Goal: Task Accomplishment & Management: Use online tool/utility

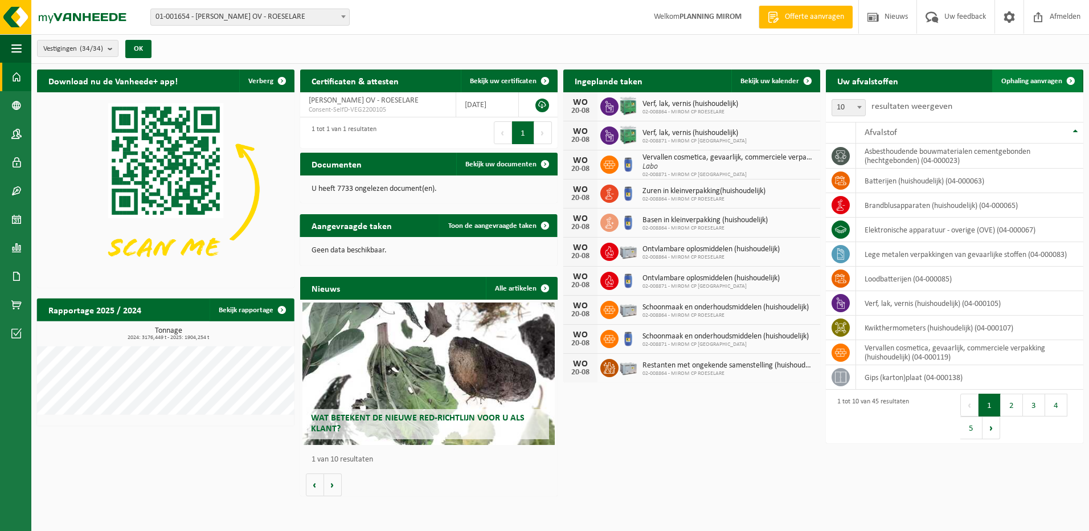
click at [1050, 78] on span "Ophaling aanvragen" at bounding box center [1032, 80] width 61 height 7
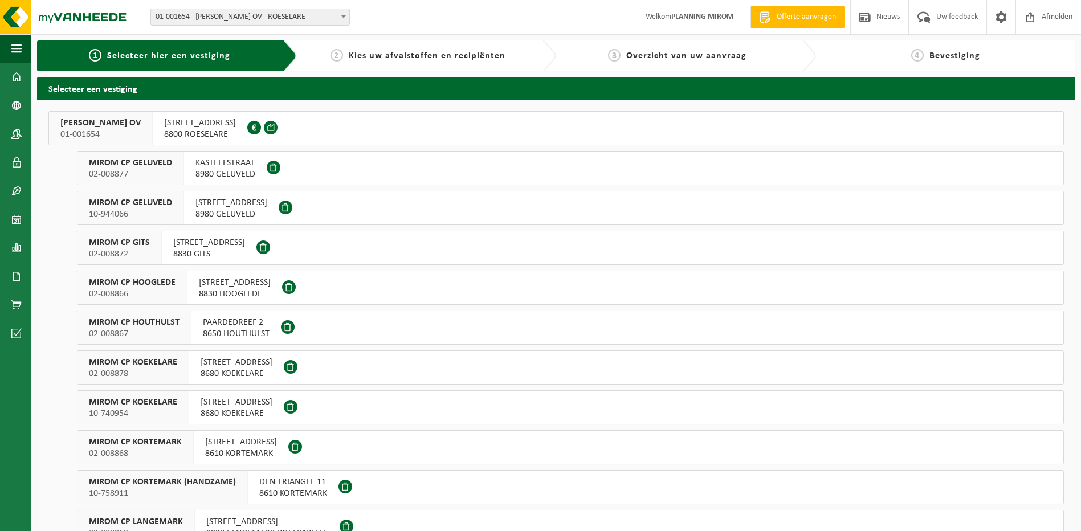
click at [202, 129] on span "8800 ROESELARE" at bounding box center [200, 134] width 72 height 11
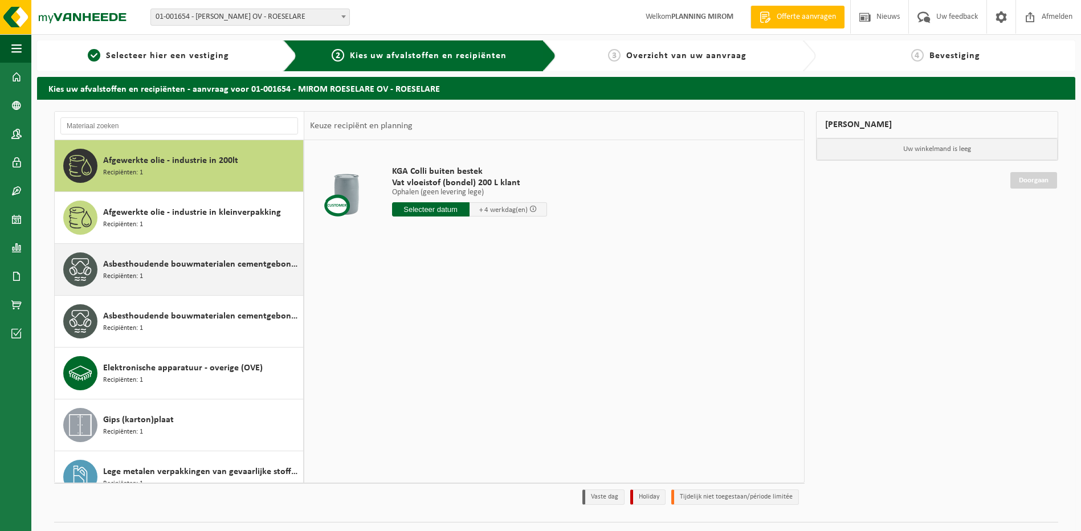
click at [191, 271] on span "Asbesthoudende bouwmaterialen cementgebonden (hechtgebonden)" at bounding box center [201, 265] width 197 height 14
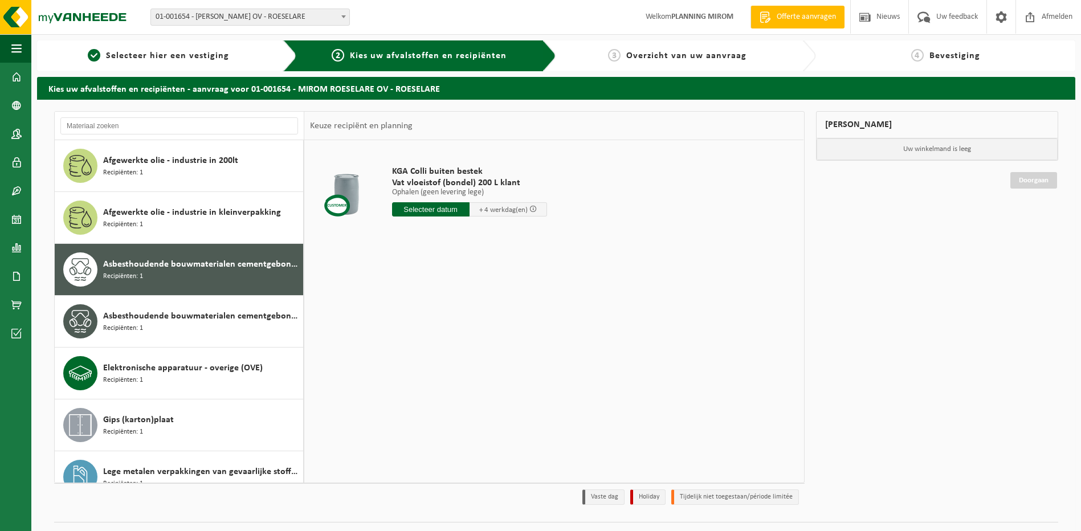
scroll to position [72, 0]
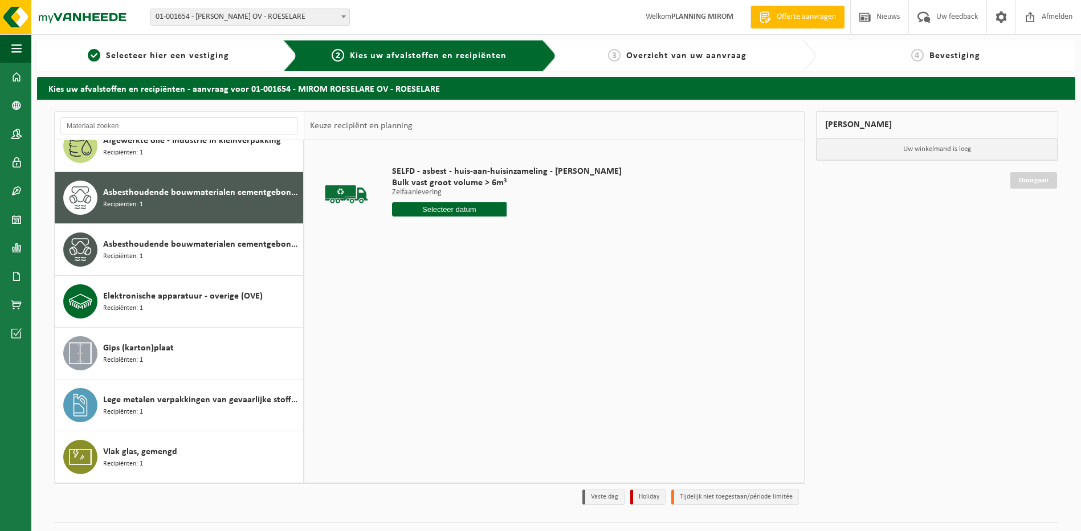
click at [427, 209] on input "text" at bounding box center [449, 209] width 115 height 14
click at [459, 326] on div "21" at bounding box center [462, 329] width 20 height 18
type input "Van 2025-08-21"
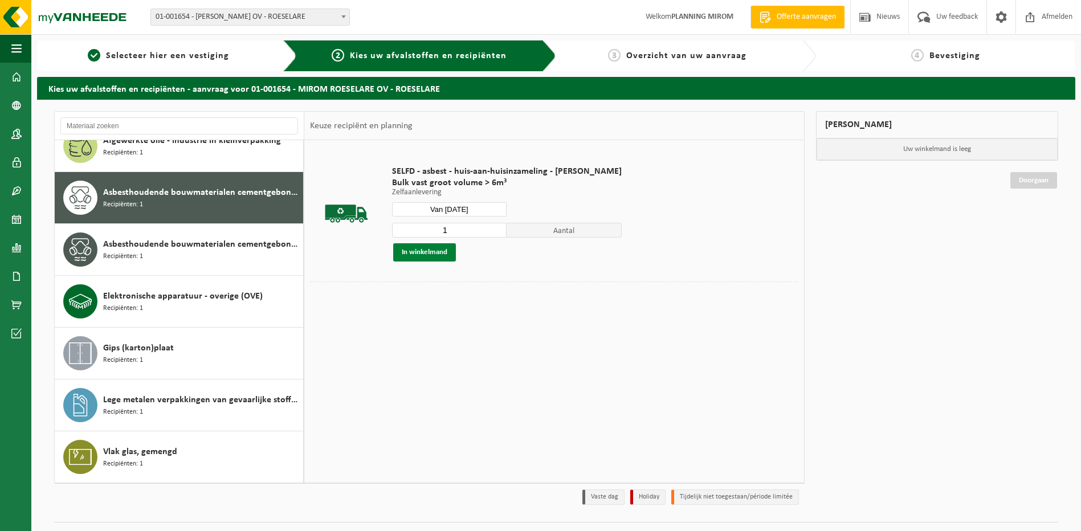
click at [417, 259] on button "In winkelmand" at bounding box center [424, 252] width 63 height 18
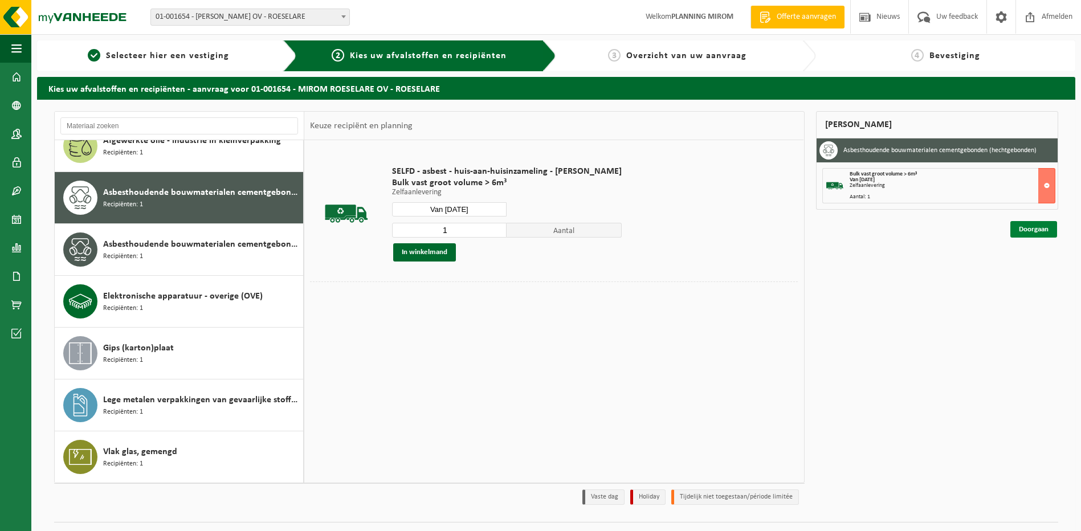
click at [1034, 233] on link "Doorgaan" at bounding box center [1033, 229] width 47 height 17
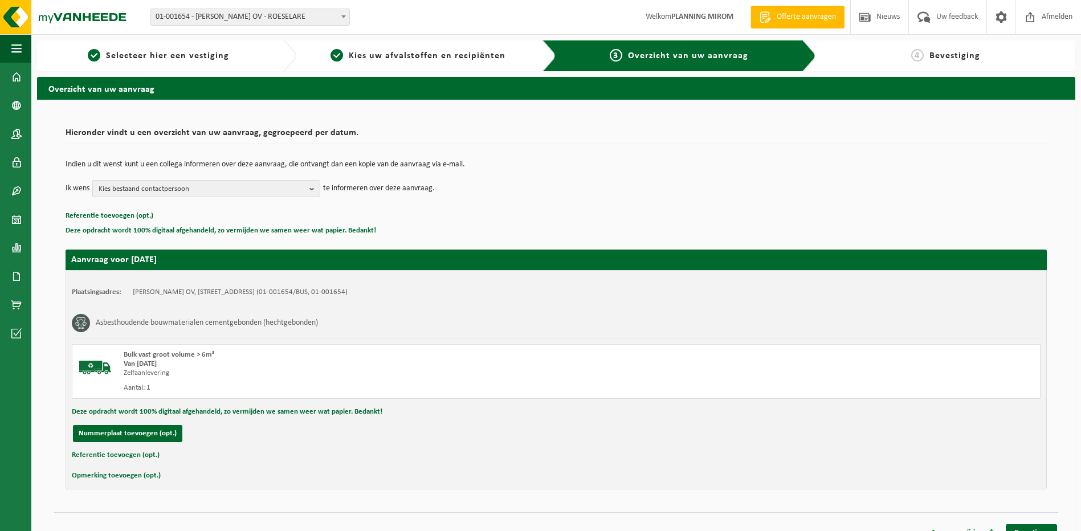
scroll to position [16, 0]
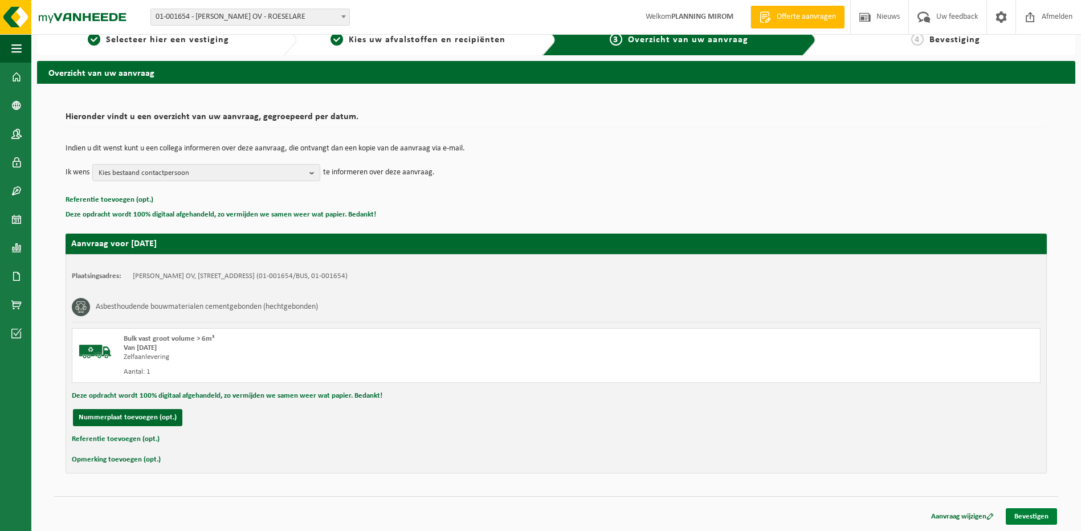
click at [1035, 513] on link "Bevestigen" at bounding box center [1031, 516] width 51 height 17
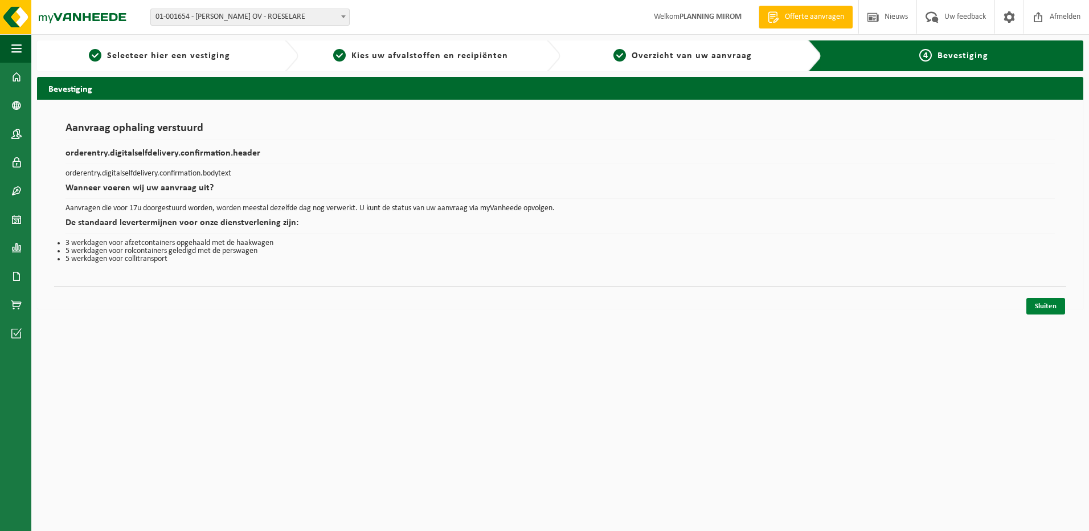
click at [1038, 299] on link "Sluiten" at bounding box center [1046, 306] width 39 height 17
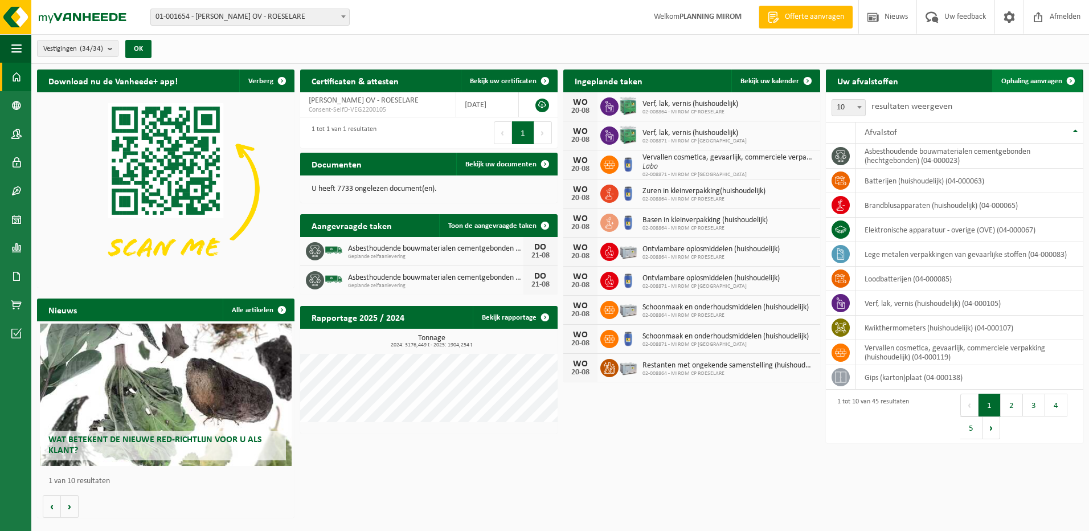
click at [1040, 80] on span "Ophaling aanvragen" at bounding box center [1032, 80] width 61 height 7
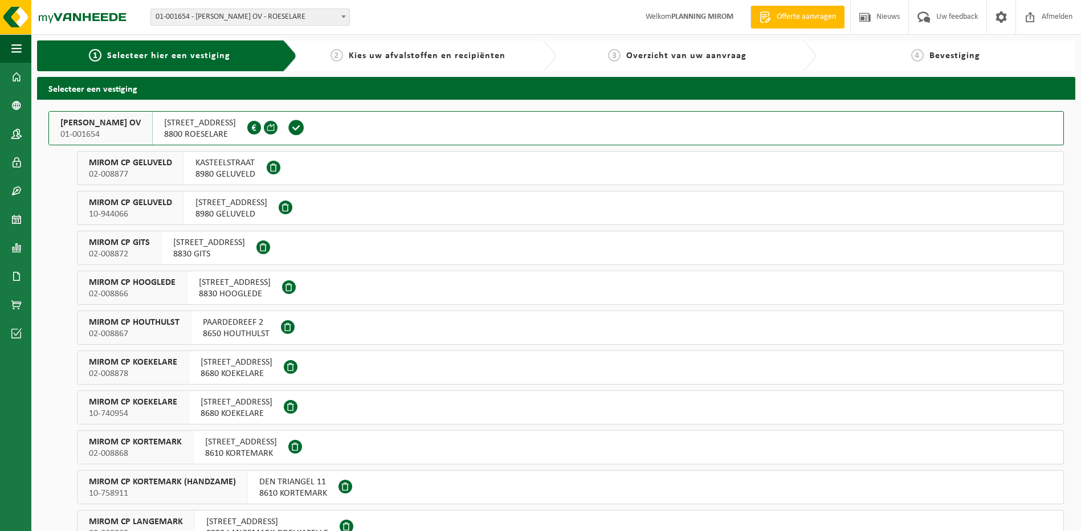
click at [193, 162] on div "KASTEELSTRAAT 8980 GELUVELD" at bounding box center [225, 168] width 83 height 33
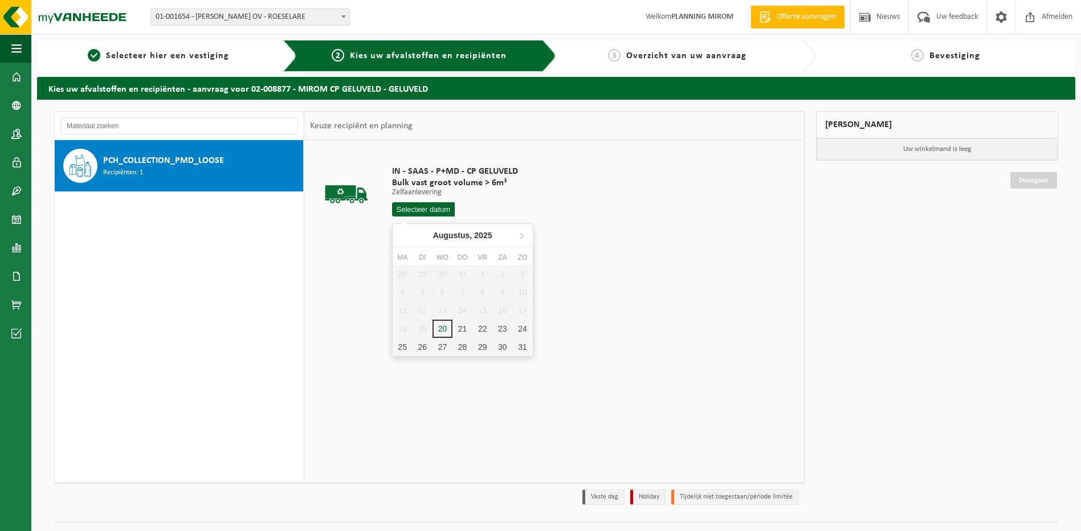
click at [421, 204] on input "text" at bounding box center [423, 209] width 63 height 14
click at [459, 321] on div "21" at bounding box center [462, 329] width 20 height 18
type input "Van 2025-08-21"
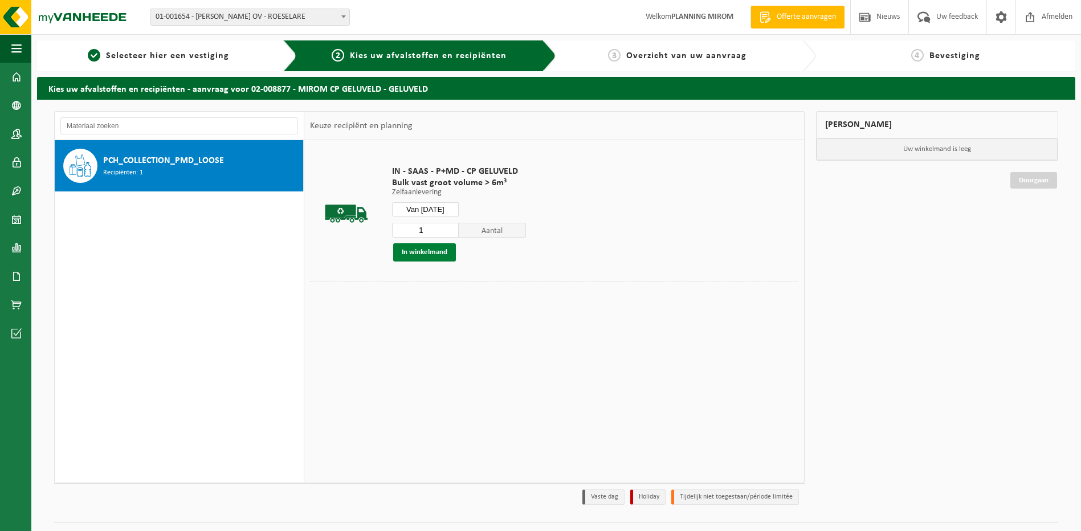
click at [432, 252] on button "In winkelmand" at bounding box center [424, 252] width 63 height 18
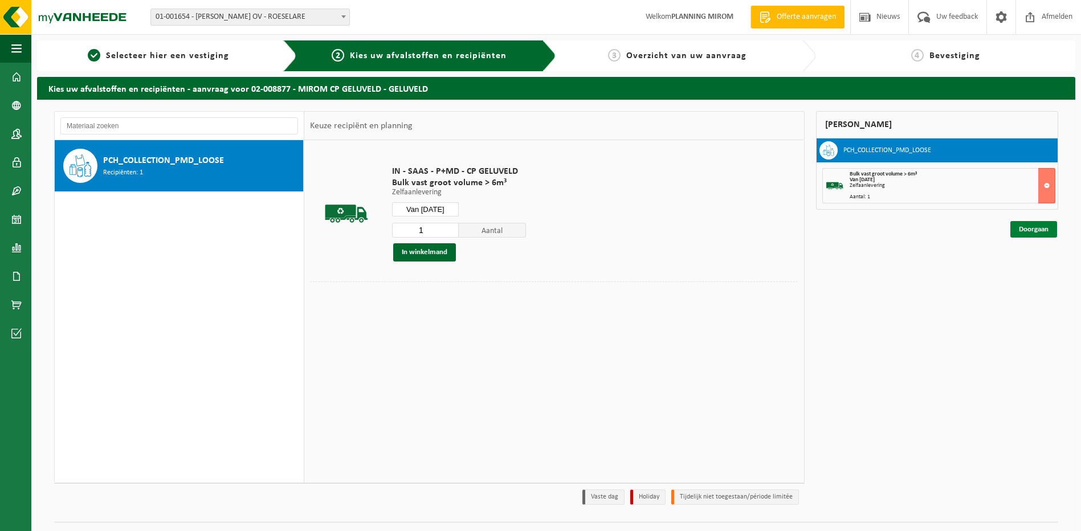
click at [1034, 227] on link "Doorgaan" at bounding box center [1033, 229] width 47 height 17
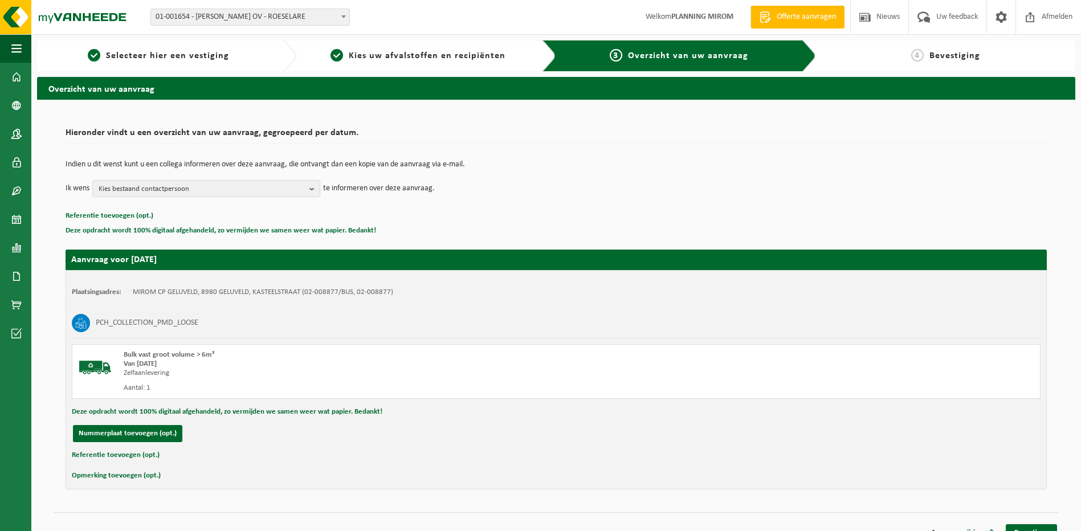
scroll to position [16, 0]
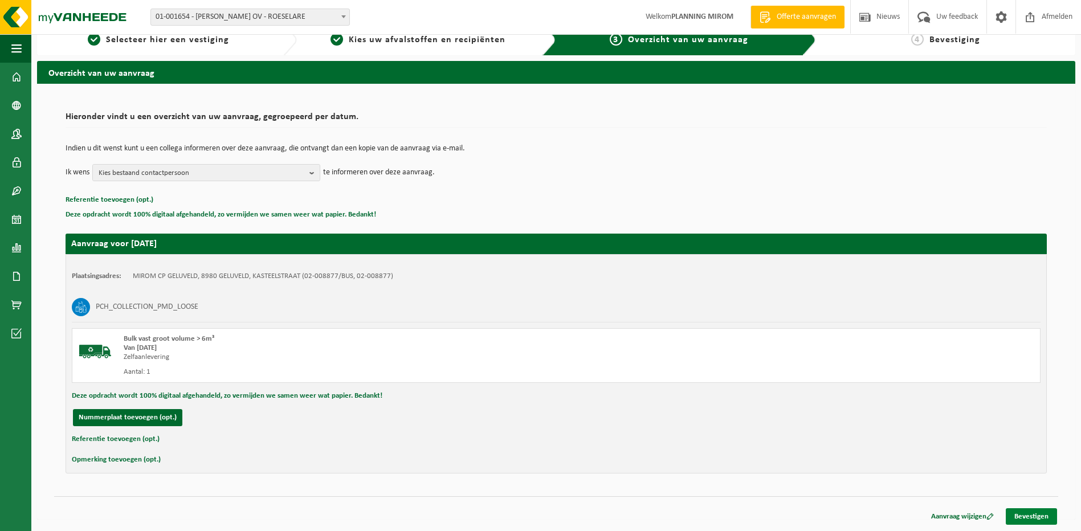
click at [1024, 509] on link "Bevestigen" at bounding box center [1031, 516] width 51 height 17
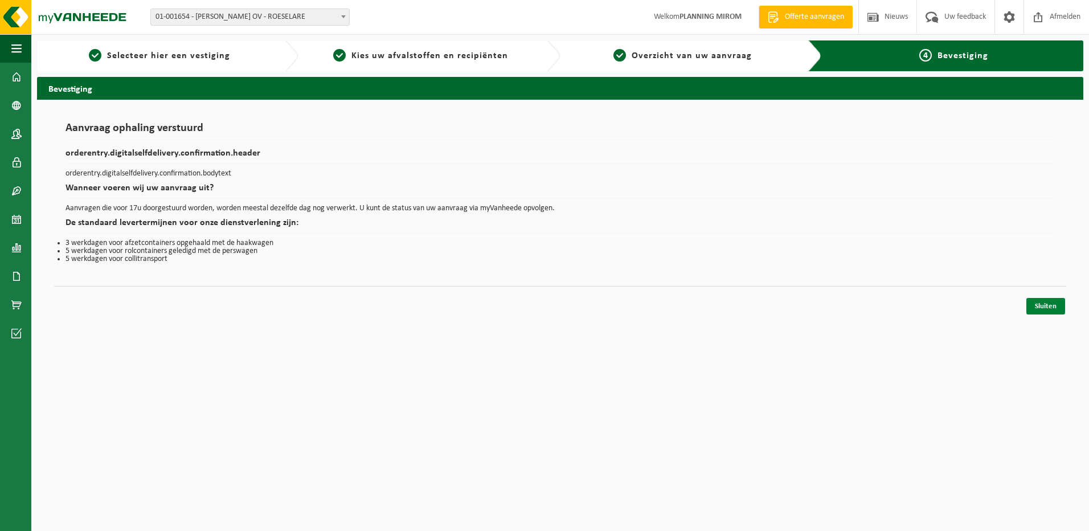
click at [1038, 313] on link "Sluiten" at bounding box center [1046, 306] width 39 height 17
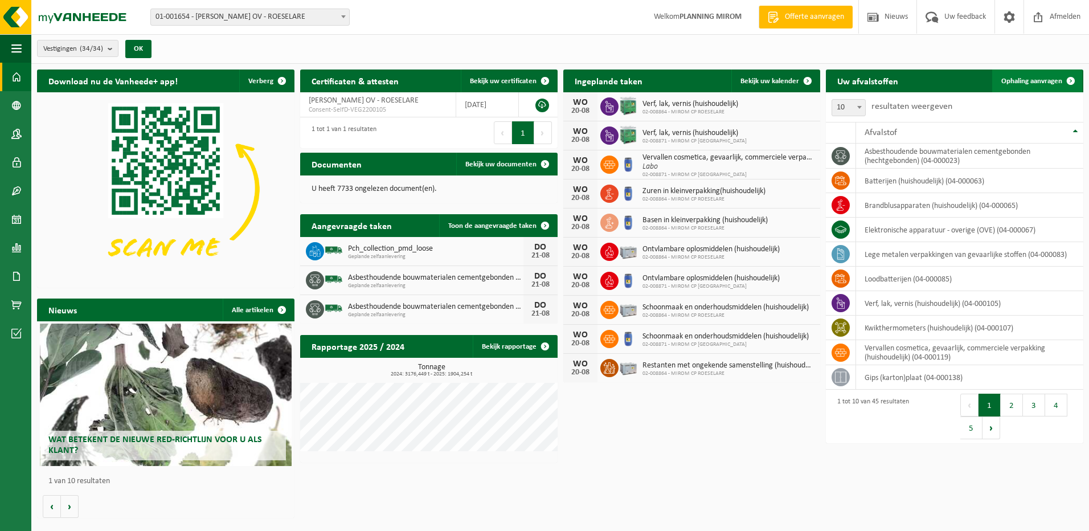
click at [1031, 77] on span "Ophaling aanvragen" at bounding box center [1032, 80] width 61 height 7
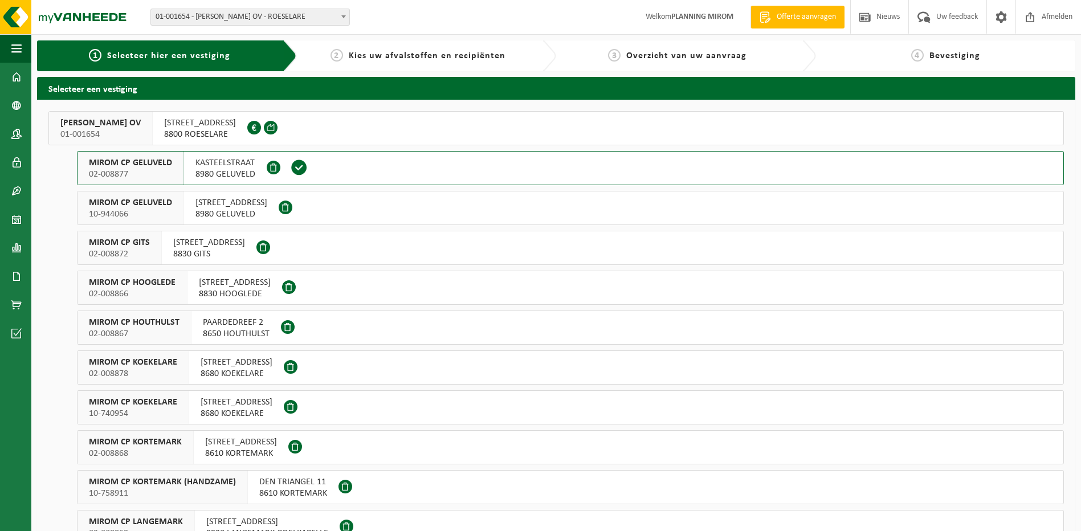
click at [199, 442] on div "[STREET_ADDRESS]" at bounding box center [241, 447] width 95 height 33
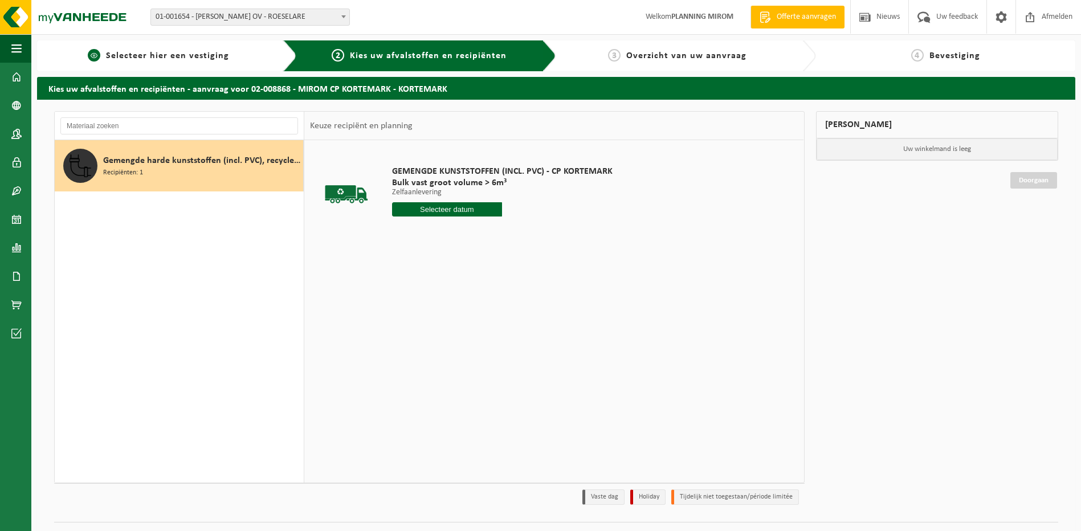
click at [140, 63] on div "1 Selecteer hier een vestiging" at bounding box center [167, 55] width 260 height 31
click at [143, 52] on span "Selecteer hier een vestiging" at bounding box center [167, 55] width 123 height 9
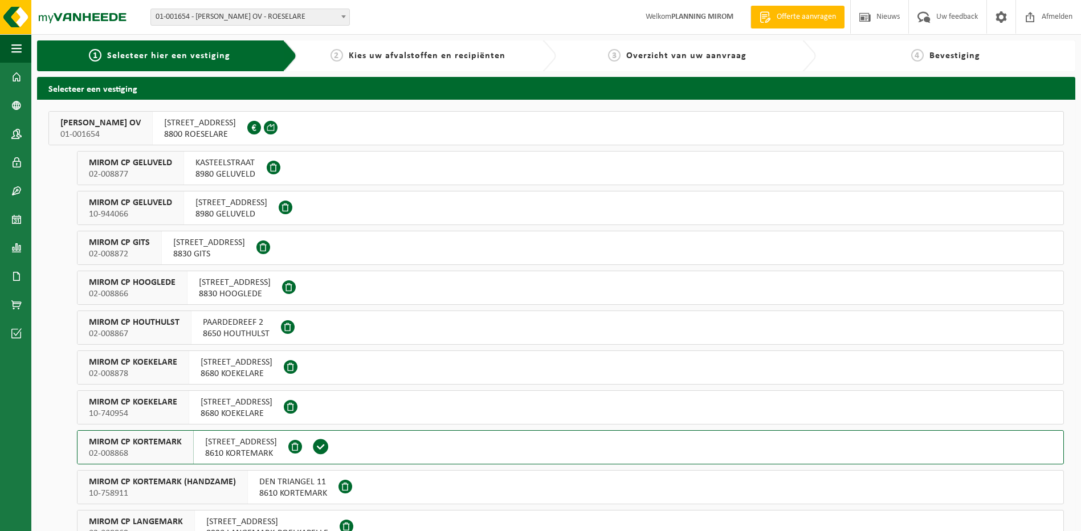
click at [296, 486] on span "DEN TRIANGEL 11" at bounding box center [293, 481] width 68 height 11
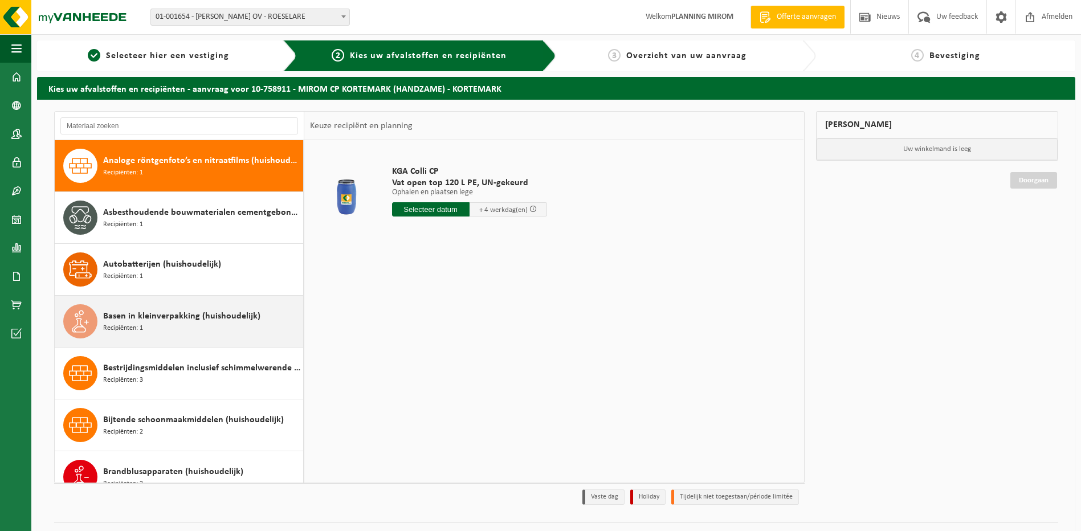
scroll to position [399, 0]
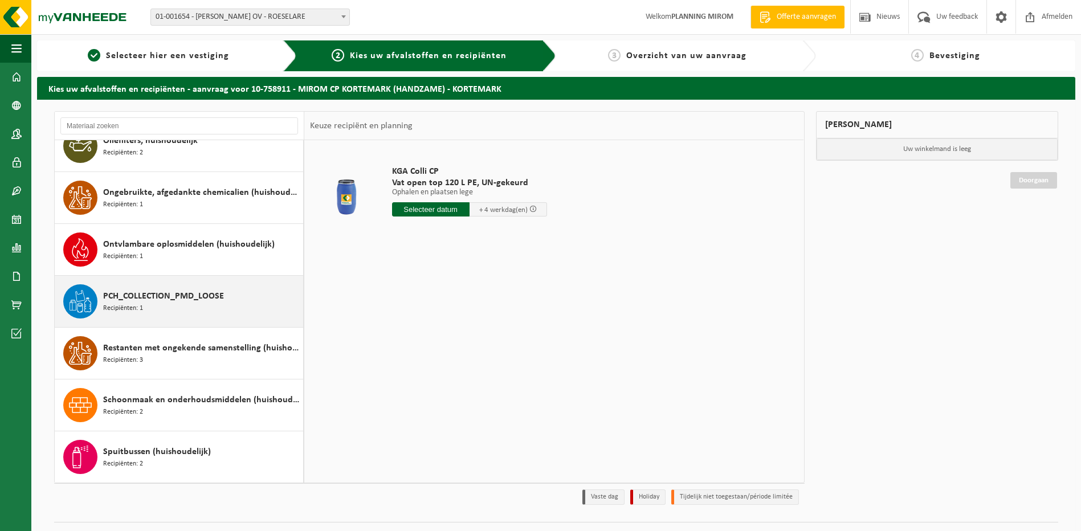
click at [125, 312] on span "Recipiënten: 1" at bounding box center [123, 308] width 40 height 11
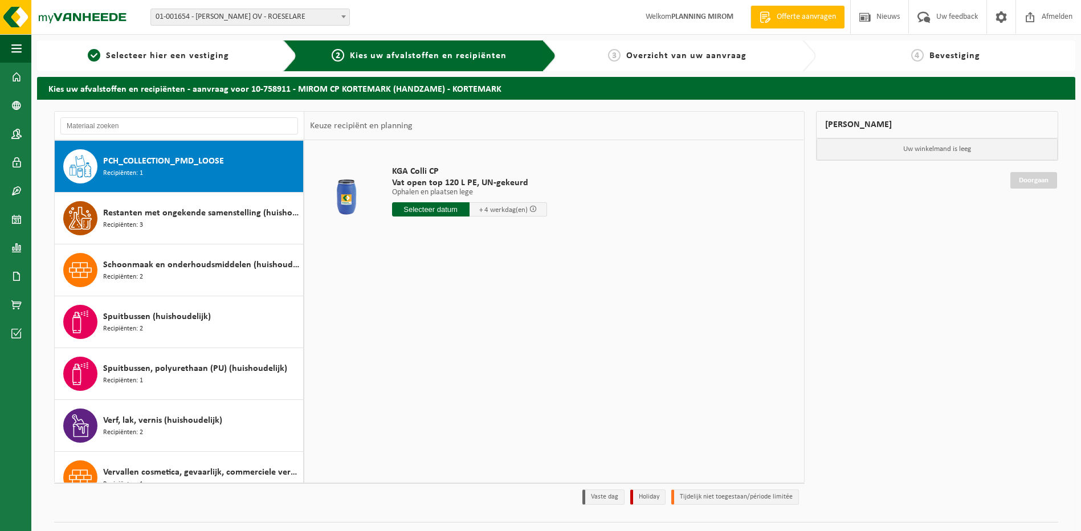
scroll to position [933, 0]
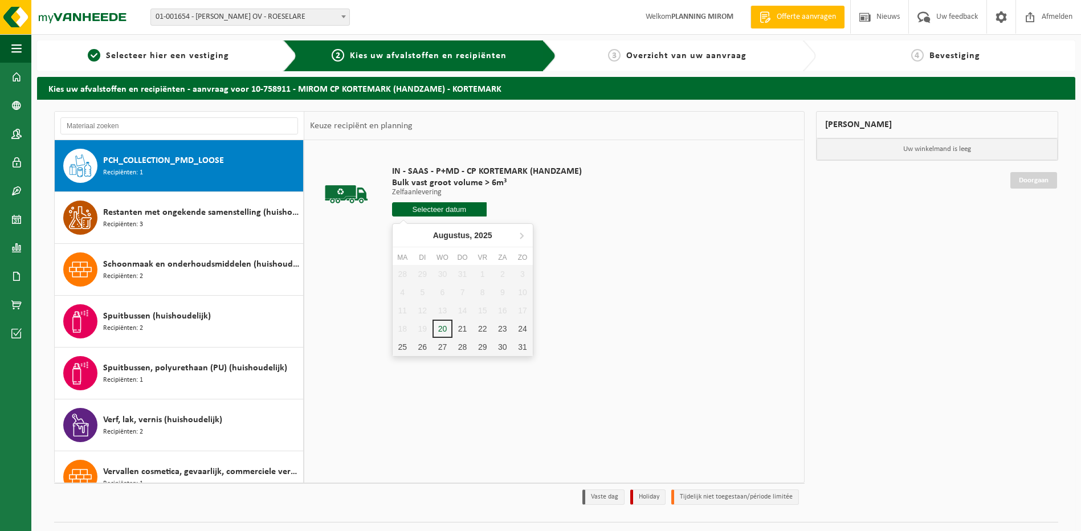
click at [431, 209] on input "text" at bounding box center [439, 209] width 95 height 14
click at [454, 325] on div "21" at bounding box center [462, 329] width 20 height 18
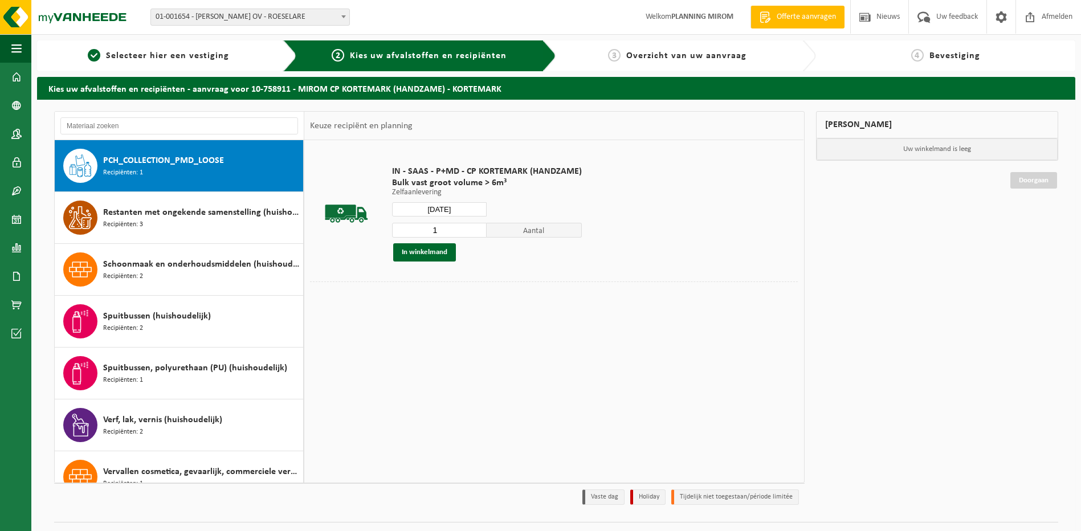
type input "Van [DATE]"
click at [427, 261] on div "IN - SAAS - P+MD - CP KORTEMARK (HANDZAME) Bulk vast groot volume > 6m³ Zelfaan…" at bounding box center [486, 213] width 201 height 119
click at [424, 253] on button "In winkelmand" at bounding box center [424, 252] width 63 height 18
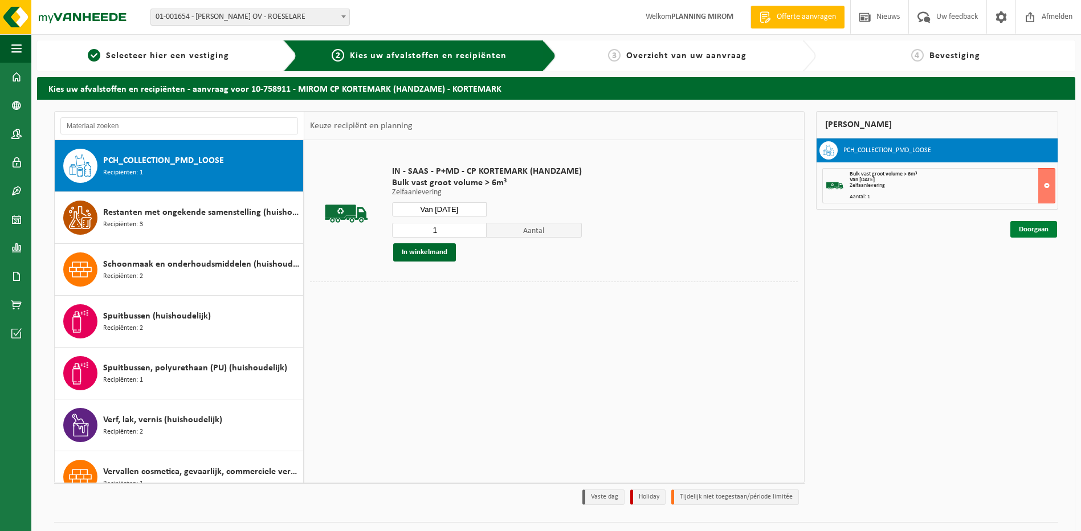
click at [1019, 226] on link "Doorgaan" at bounding box center [1033, 229] width 47 height 17
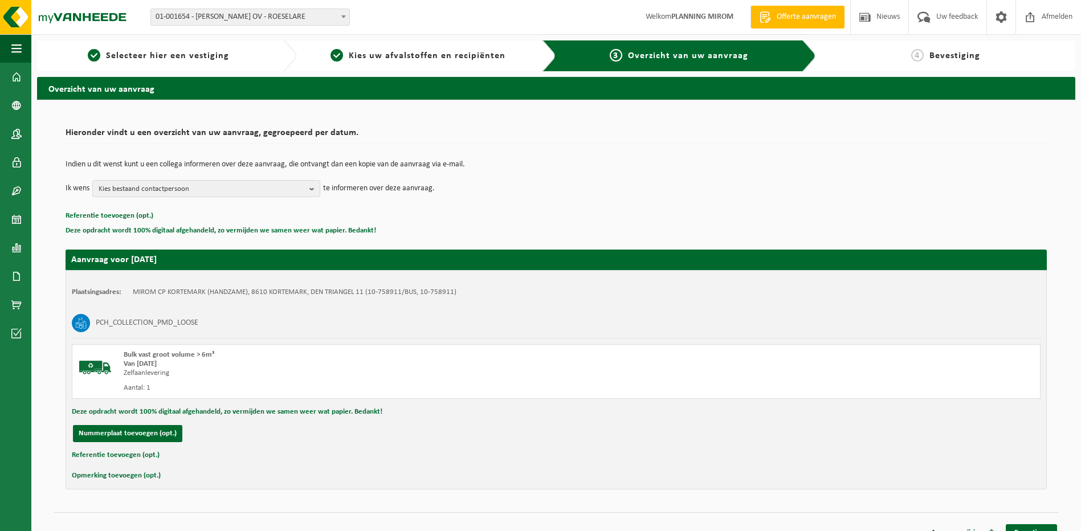
scroll to position [16, 0]
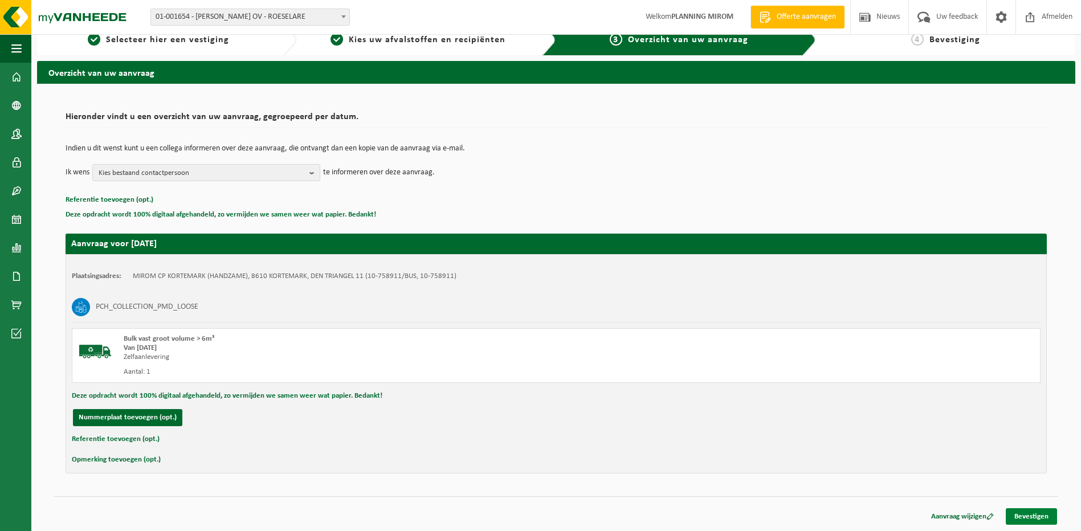
click at [1029, 522] on link "Bevestigen" at bounding box center [1031, 516] width 51 height 17
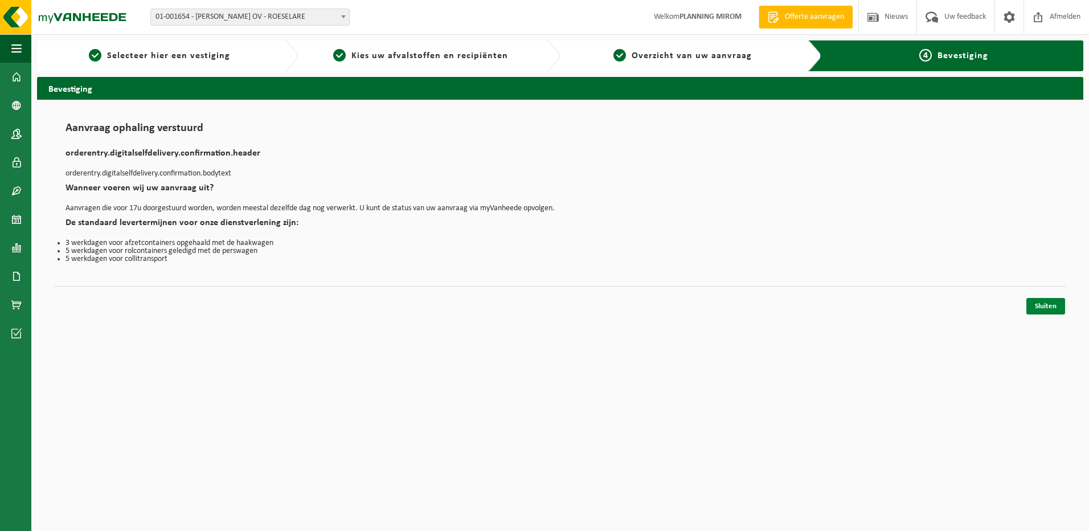
click at [1032, 303] on link "Sluiten" at bounding box center [1046, 306] width 39 height 17
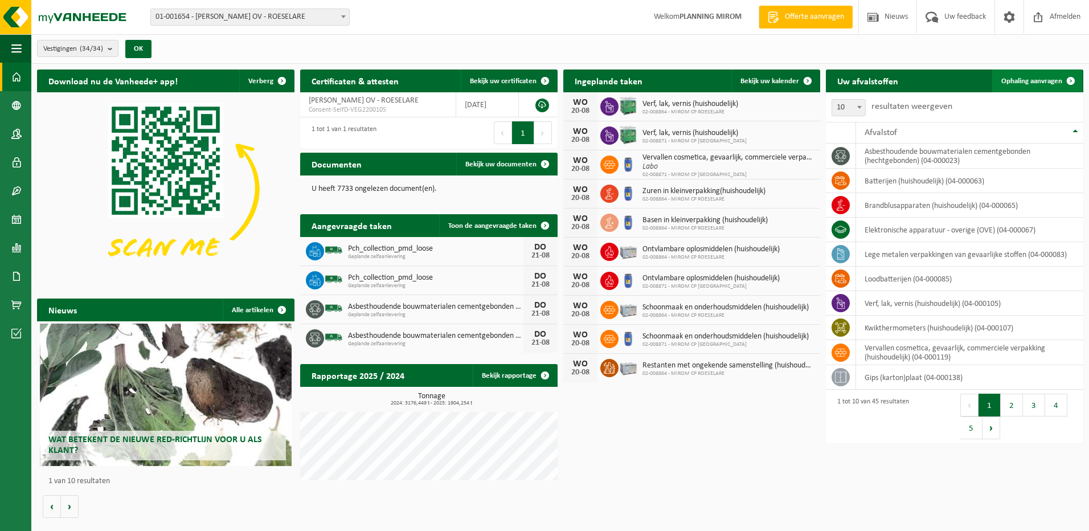
click at [1035, 81] on span "Ophaling aanvragen" at bounding box center [1032, 80] width 61 height 7
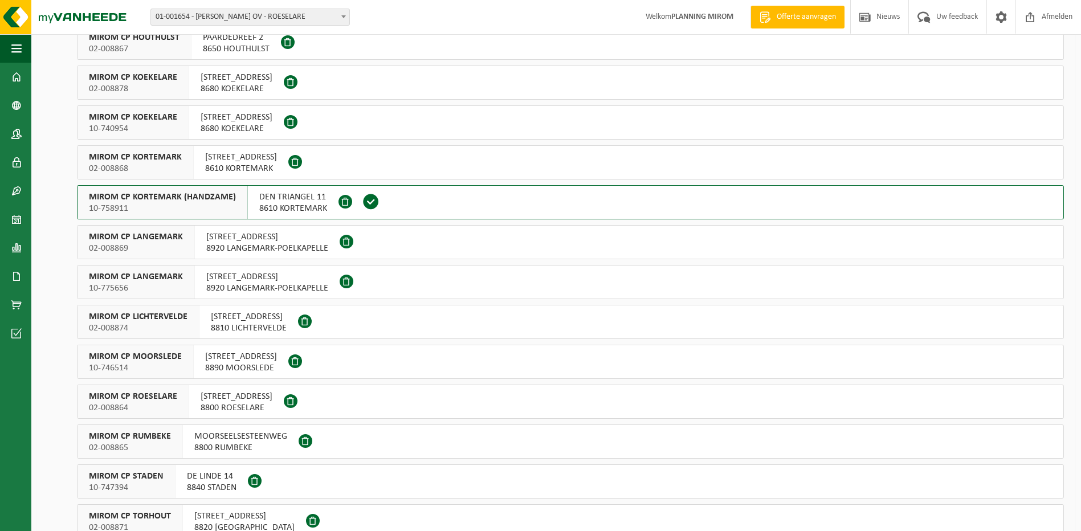
scroll to position [399, 0]
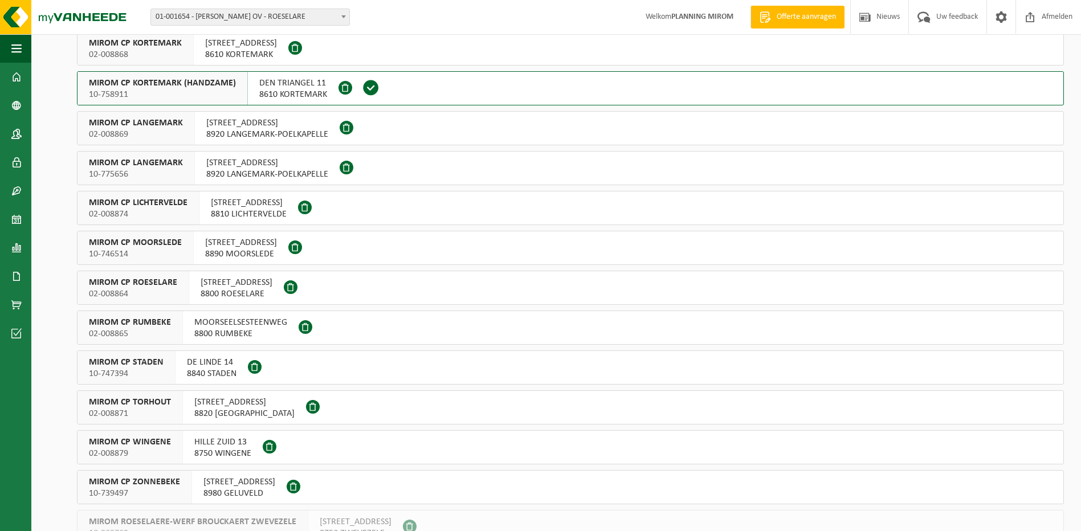
click at [223, 239] on span "BRIEKHOEKSTRAAT 11" at bounding box center [241, 242] width 72 height 11
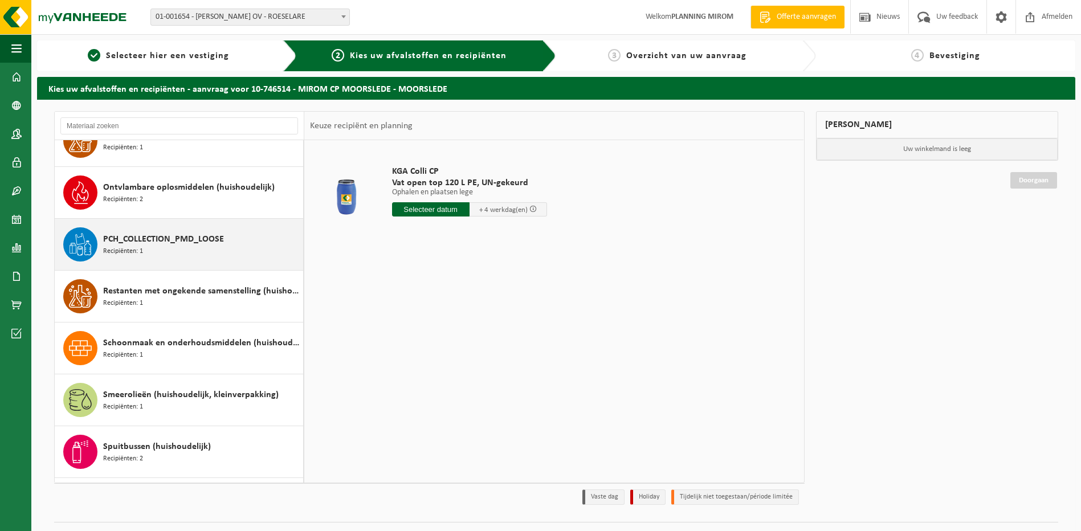
click at [145, 247] on div "PCH_COLLECTION_PMD_LOOSE Recipiënten: 1" at bounding box center [201, 244] width 197 height 34
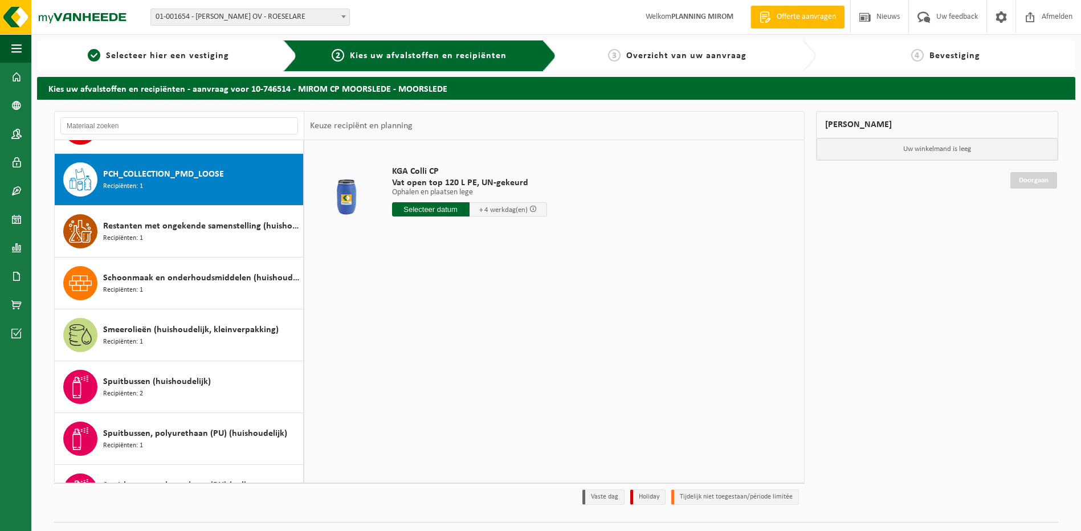
scroll to position [933, 0]
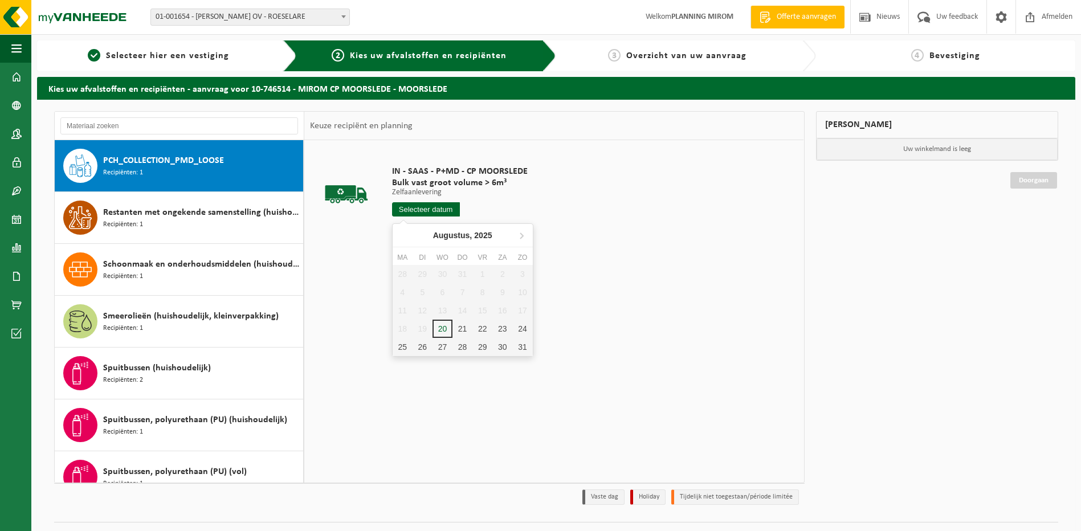
click at [426, 212] on input "text" at bounding box center [426, 209] width 68 height 14
click at [457, 326] on div "21" at bounding box center [462, 329] width 20 height 18
type input "Van 2025-08-21"
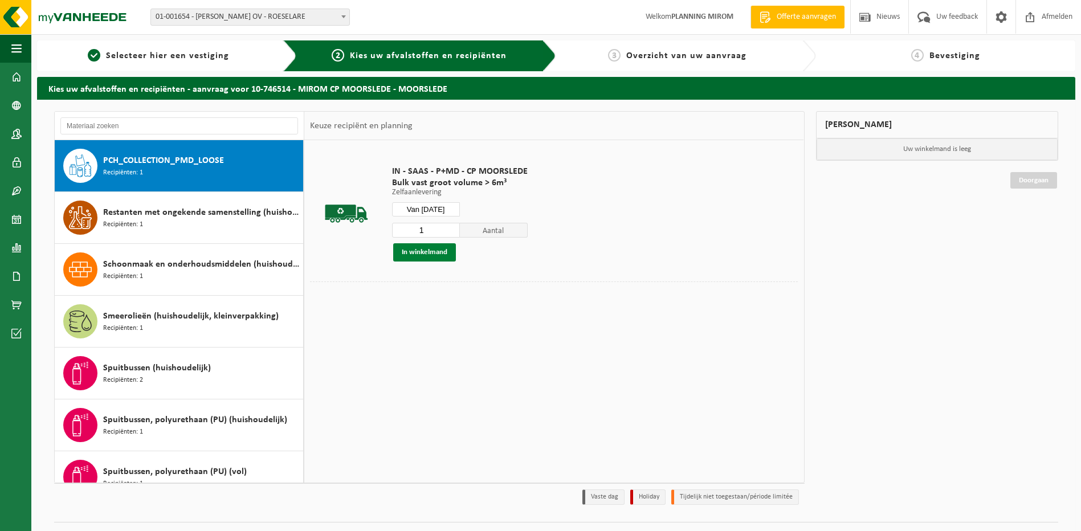
click at [435, 247] on button "In winkelmand" at bounding box center [424, 252] width 63 height 18
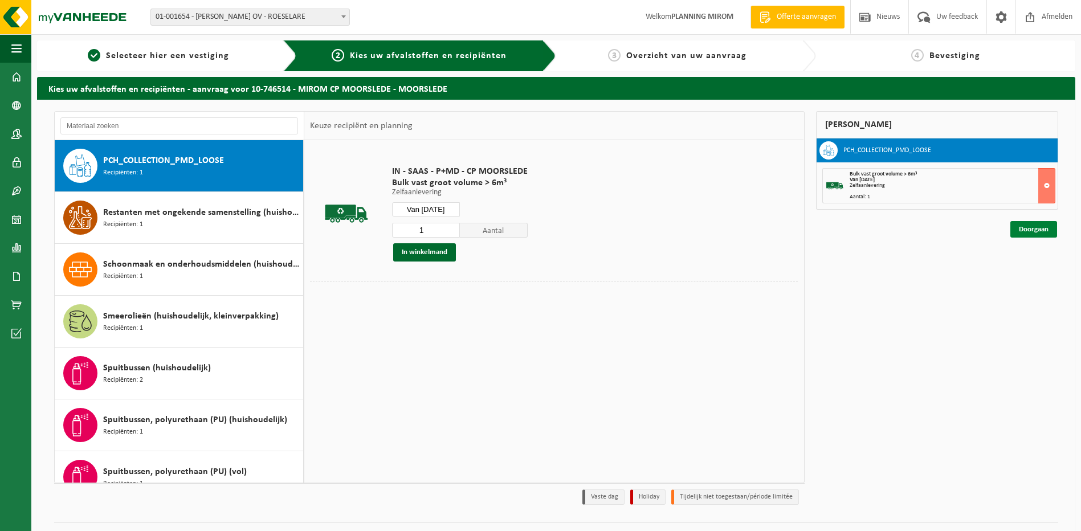
click at [1020, 227] on link "Doorgaan" at bounding box center [1033, 229] width 47 height 17
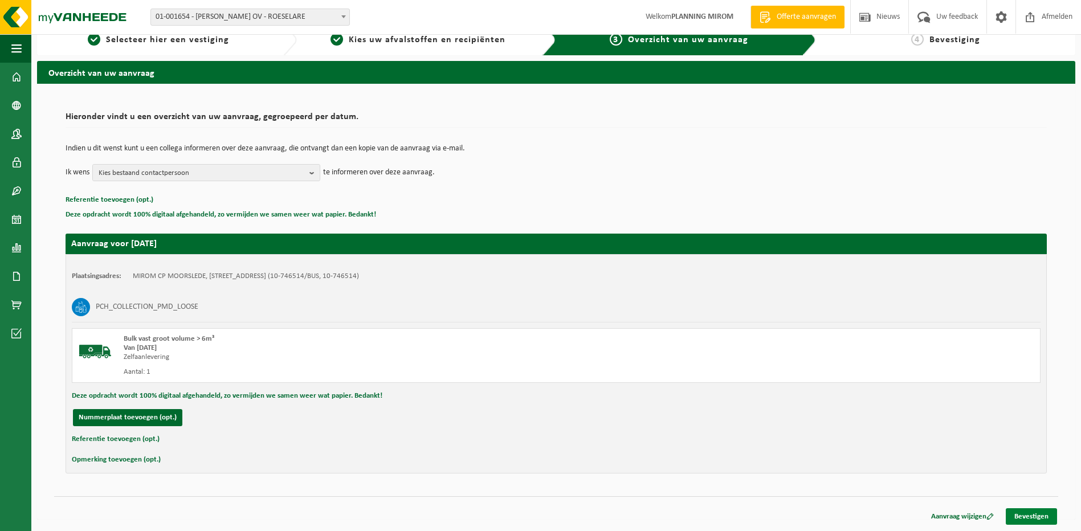
click at [1033, 512] on link "Bevestigen" at bounding box center [1031, 516] width 51 height 17
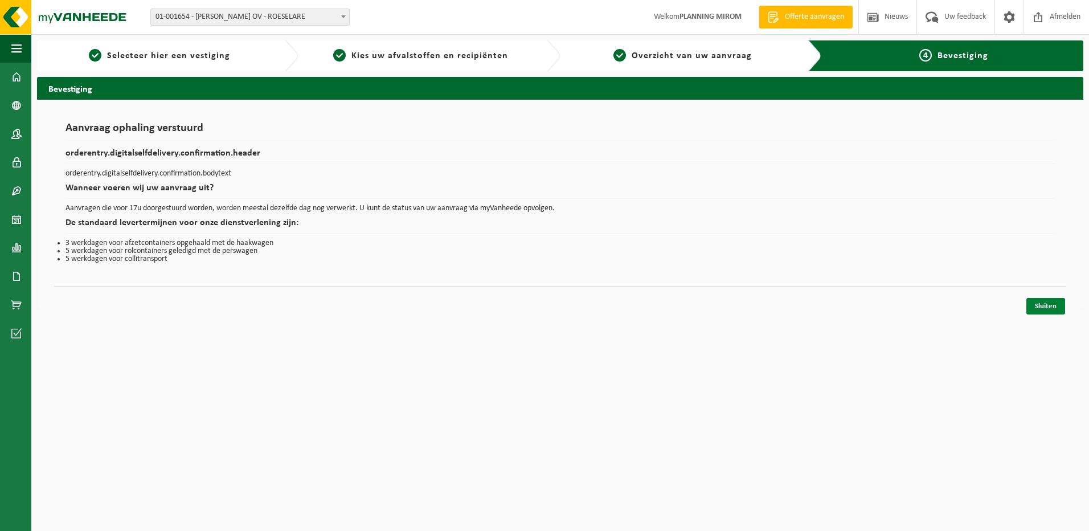
click at [1052, 310] on link "Sluiten" at bounding box center [1046, 306] width 39 height 17
